Goal: Information Seeking & Learning: Learn about a topic

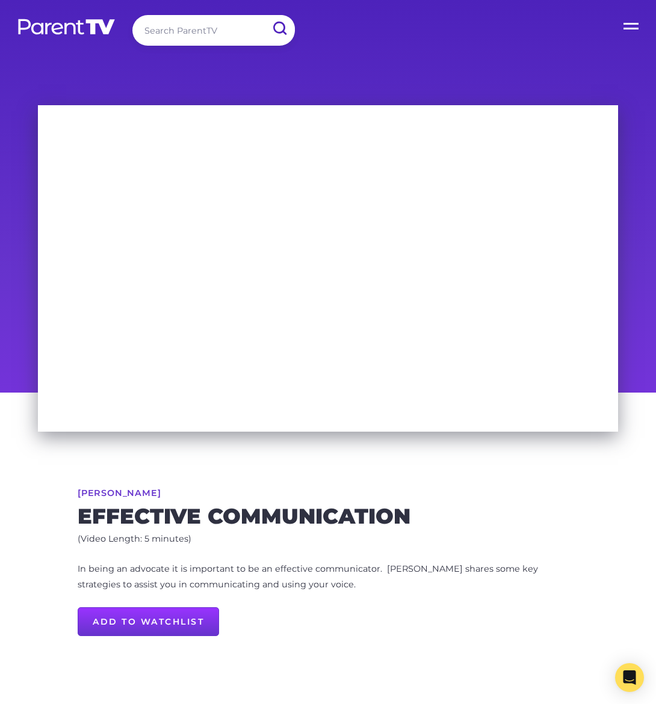
click at [192, 23] on input "search" at bounding box center [213, 30] width 162 height 31
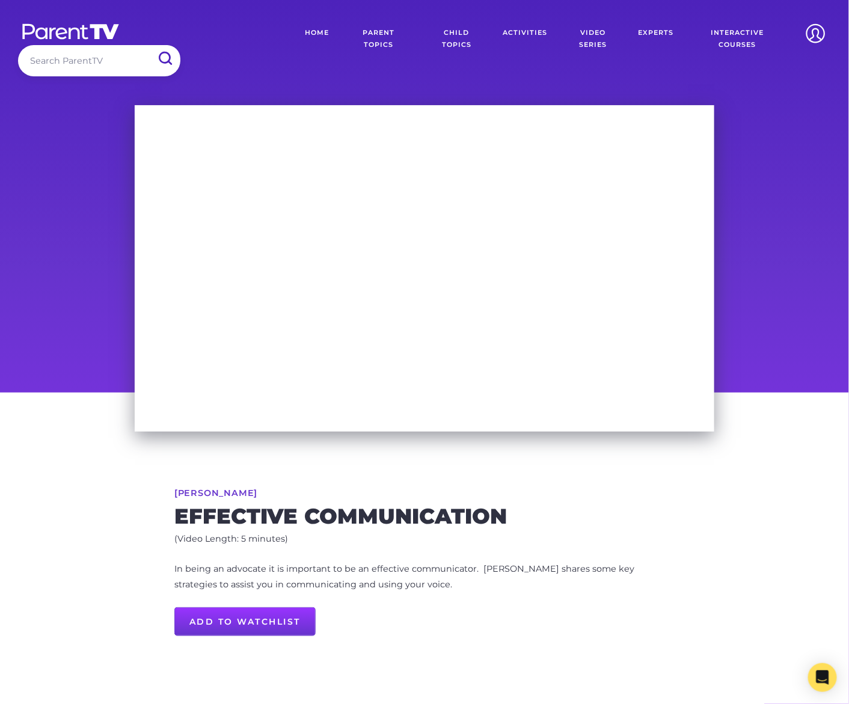
click at [180, 45] on input "search" at bounding box center [99, 60] width 162 height 31
click at [149, 45] on input "submit" at bounding box center [164, 58] width 31 height 27
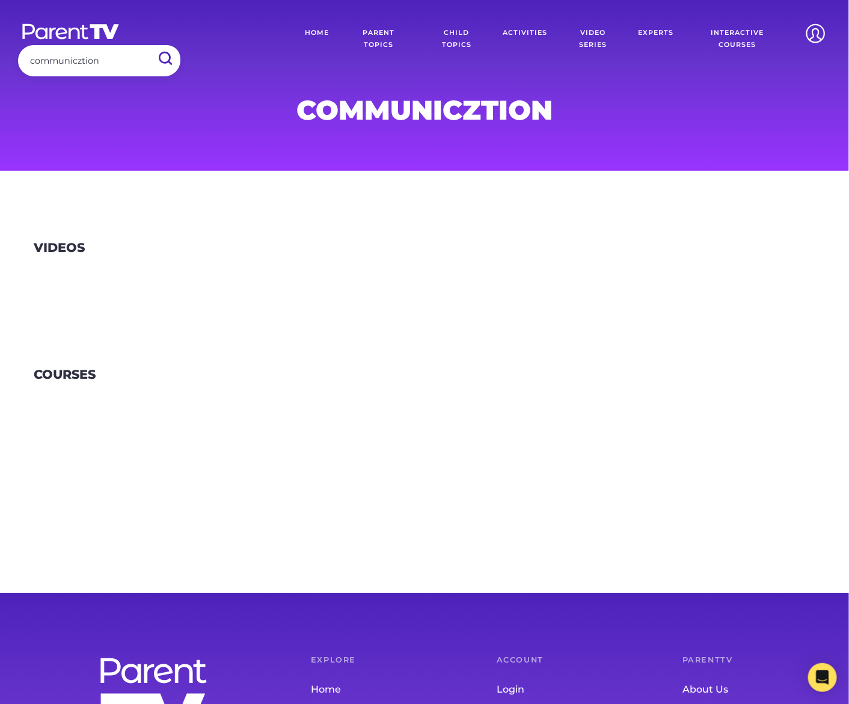
click at [180, 45] on input "communicztion" at bounding box center [99, 60] width 162 height 31
type input "communication"
click at [149, 45] on input "submit" at bounding box center [164, 58] width 31 height 27
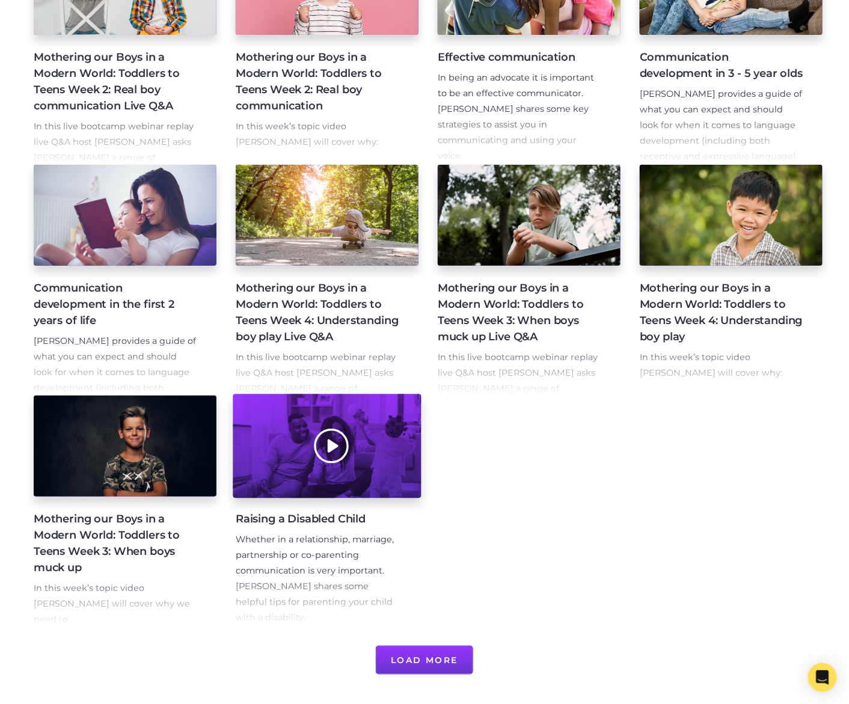
scroll to position [352, 0]
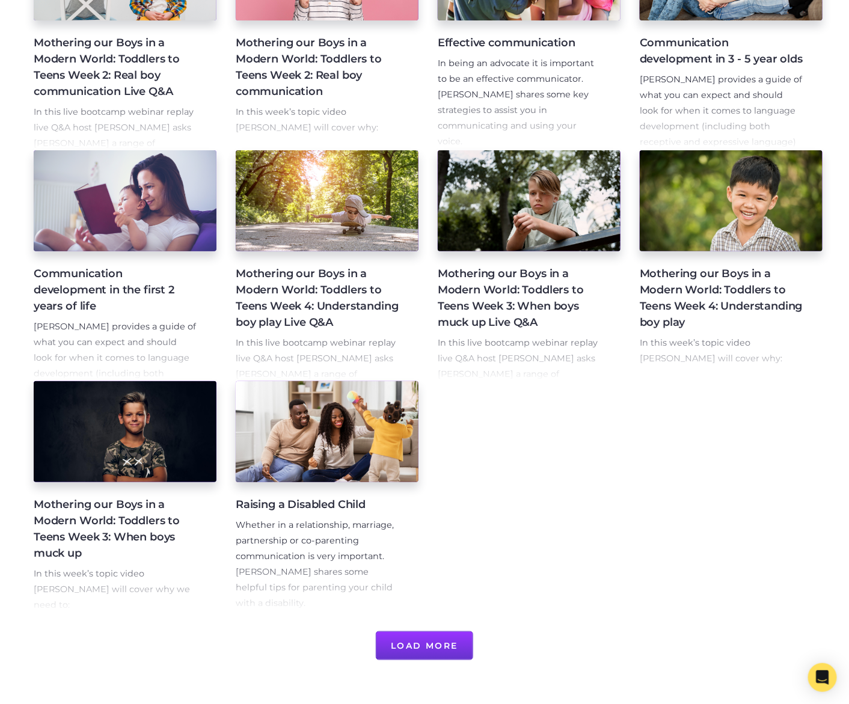
click at [447, 651] on button "Load More" at bounding box center [425, 646] width 98 height 29
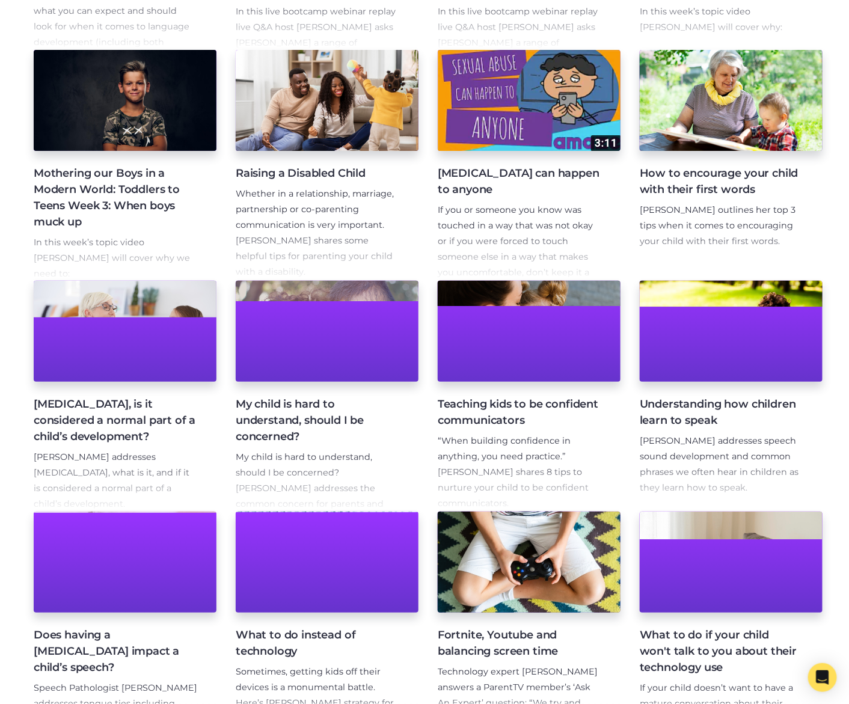
scroll to position [766, 0]
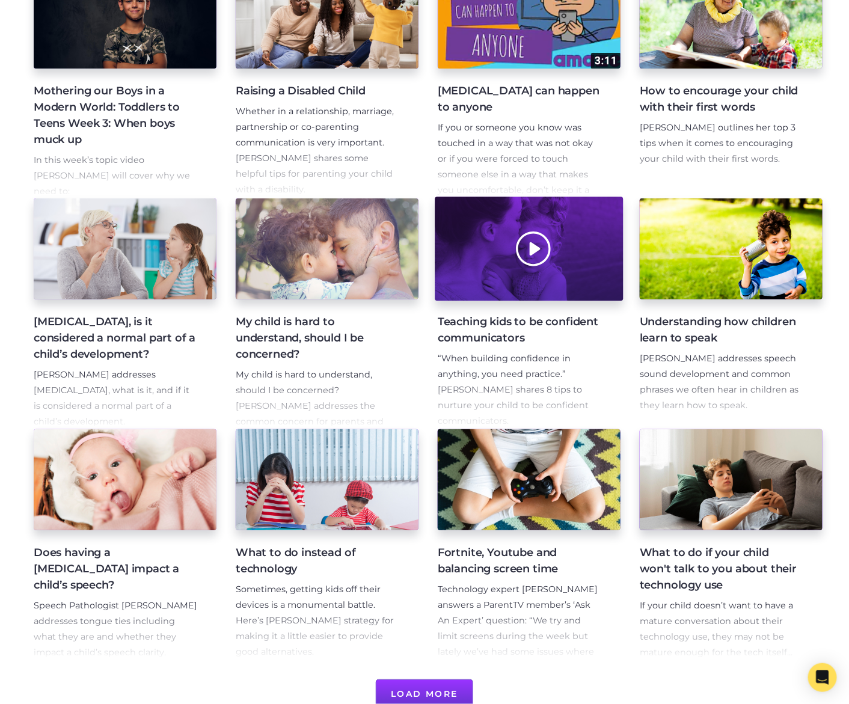
click at [578, 297] on div at bounding box center [529, 249] width 188 height 104
